Goal: Task Accomplishment & Management: Manage account settings

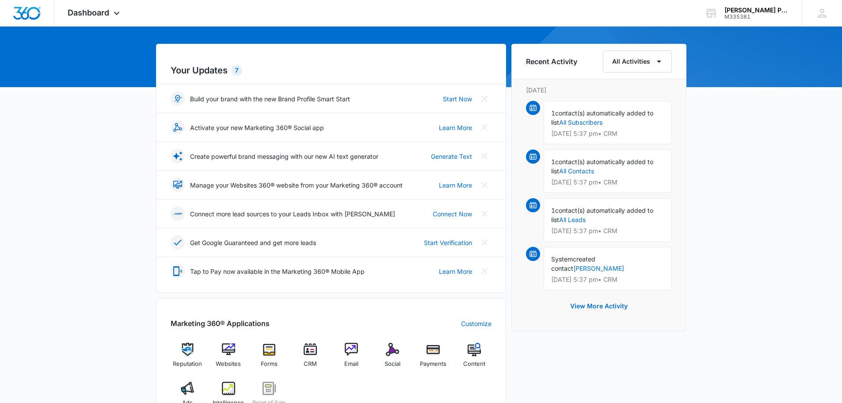
scroll to position [88, 0]
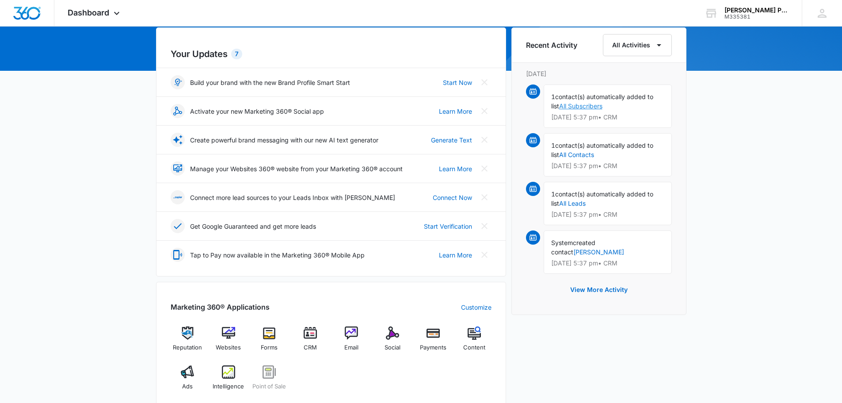
click at [592, 108] on link "All Subscribers" at bounding box center [580, 106] width 43 height 8
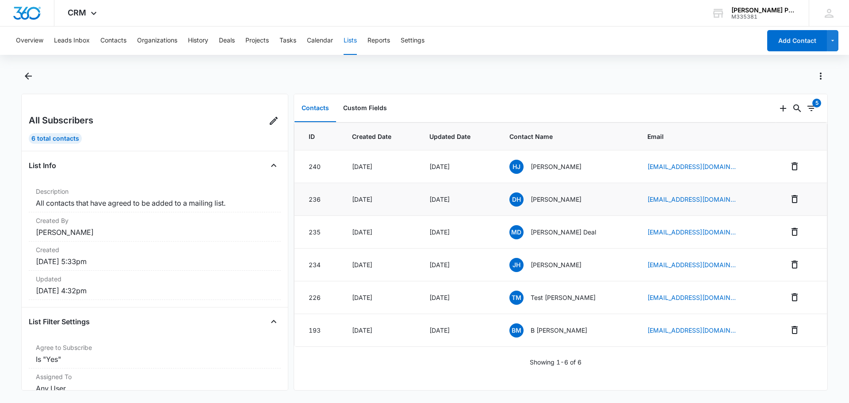
click at [478, 199] on div "[DATE]" at bounding box center [458, 199] width 58 height 9
click at [535, 200] on div "DH [PERSON_NAME]" at bounding box center [567, 199] width 117 height 14
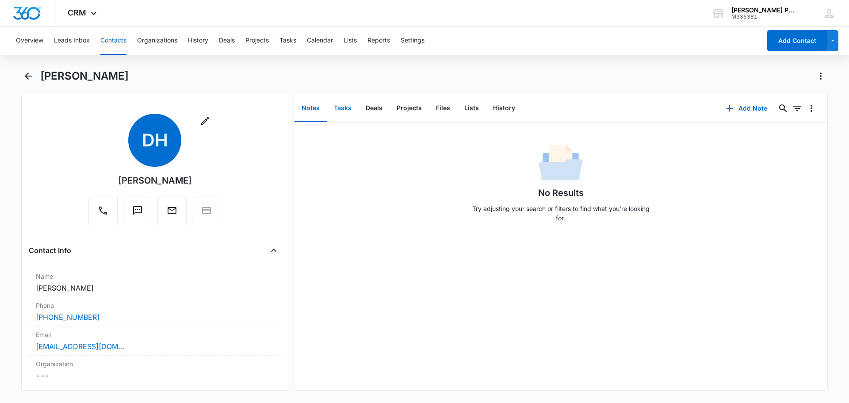
click at [344, 107] on button "Tasks" at bounding box center [343, 108] width 32 height 27
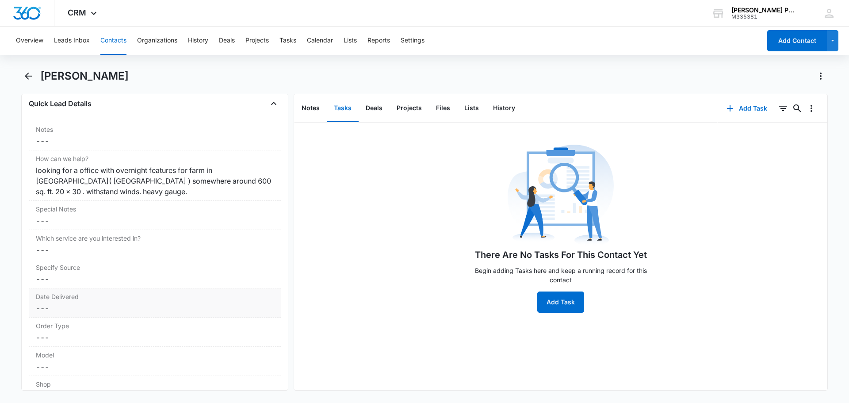
scroll to position [603, 0]
